Goal: Task Accomplishment & Management: Use online tool/utility

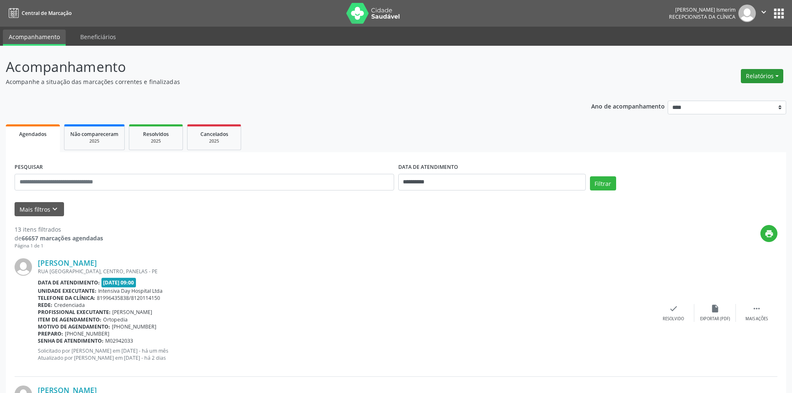
click at [775, 74] on button "Relatórios" at bounding box center [762, 76] width 42 height 14
click at [718, 95] on link "Agendamentos" at bounding box center [738, 94] width 89 height 12
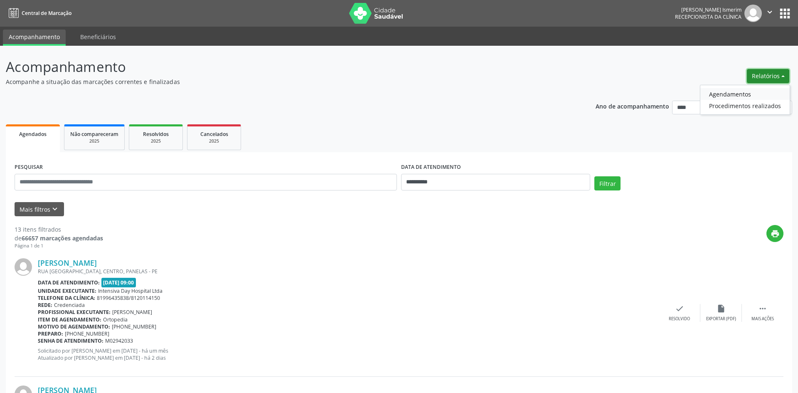
select select "*"
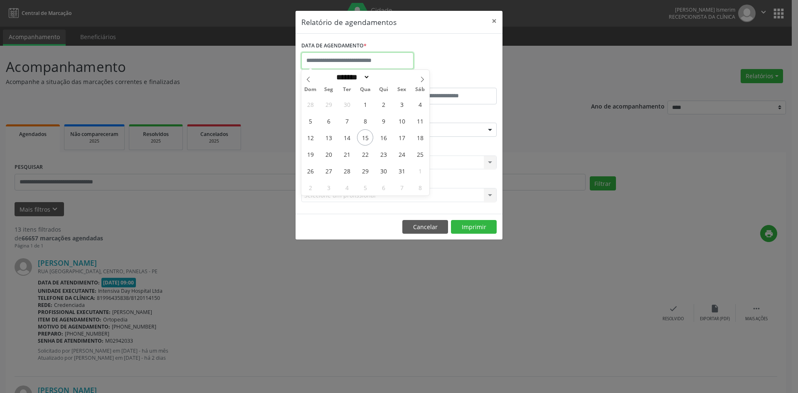
click at [369, 57] on input "text" at bounding box center [357, 60] width 112 height 17
click at [365, 139] on span "15" at bounding box center [365, 137] width 16 height 16
type input "**********"
click at [365, 139] on span "15" at bounding box center [365, 137] width 16 height 16
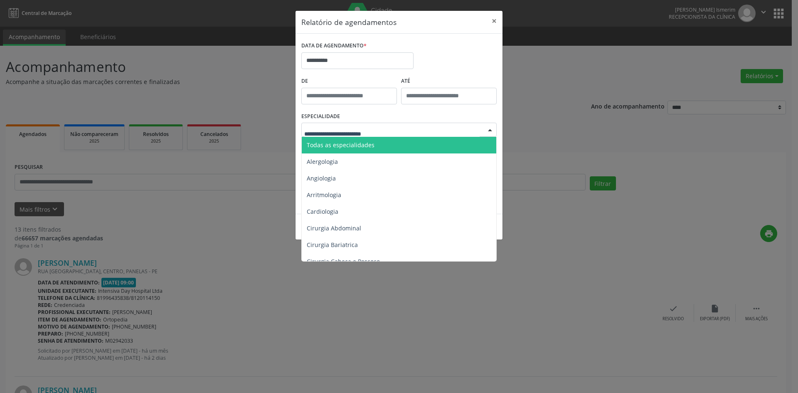
click at [490, 129] on div at bounding box center [490, 130] width 12 height 14
click at [343, 145] on span "Todas as especialidades" at bounding box center [341, 145] width 68 height 8
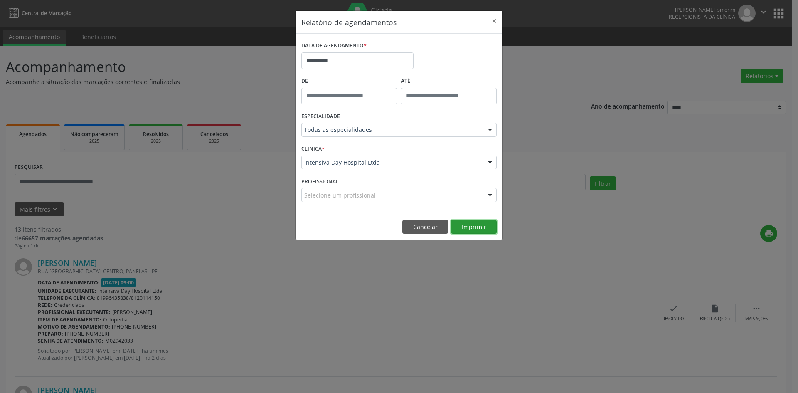
click at [485, 226] on button "Imprimir" at bounding box center [474, 227] width 46 height 14
click at [433, 217] on footer "Cancelar Imprimir" at bounding box center [399, 227] width 207 height 26
click at [425, 231] on button "Cancelar" at bounding box center [425, 227] width 46 height 14
